Goal: Task Accomplishment & Management: Use online tool/utility

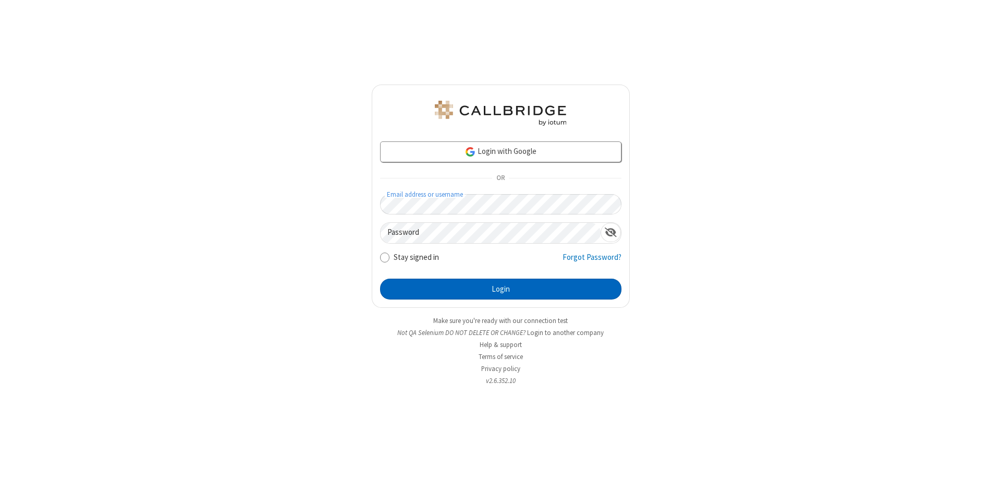
click at [501, 289] on button "Login" at bounding box center [500, 288] width 241 height 21
click at [384, 257] on input "Stay signed in" at bounding box center [385, 256] width 10 height 11
checkbox input "false"
click at [501, 289] on button "Login" at bounding box center [500, 288] width 241 height 21
